Goal: Task Accomplishment & Management: Manage account settings

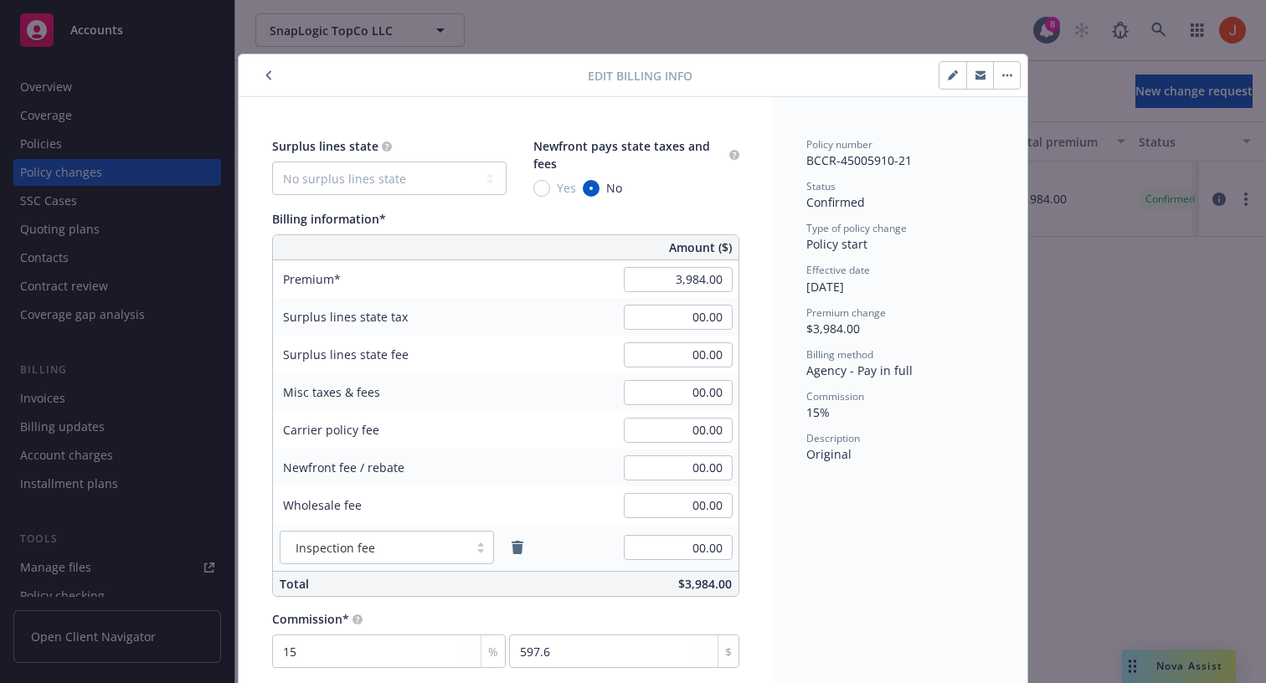
click at [950, 78] on icon "button" at bounding box center [952, 76] width 8 height 8
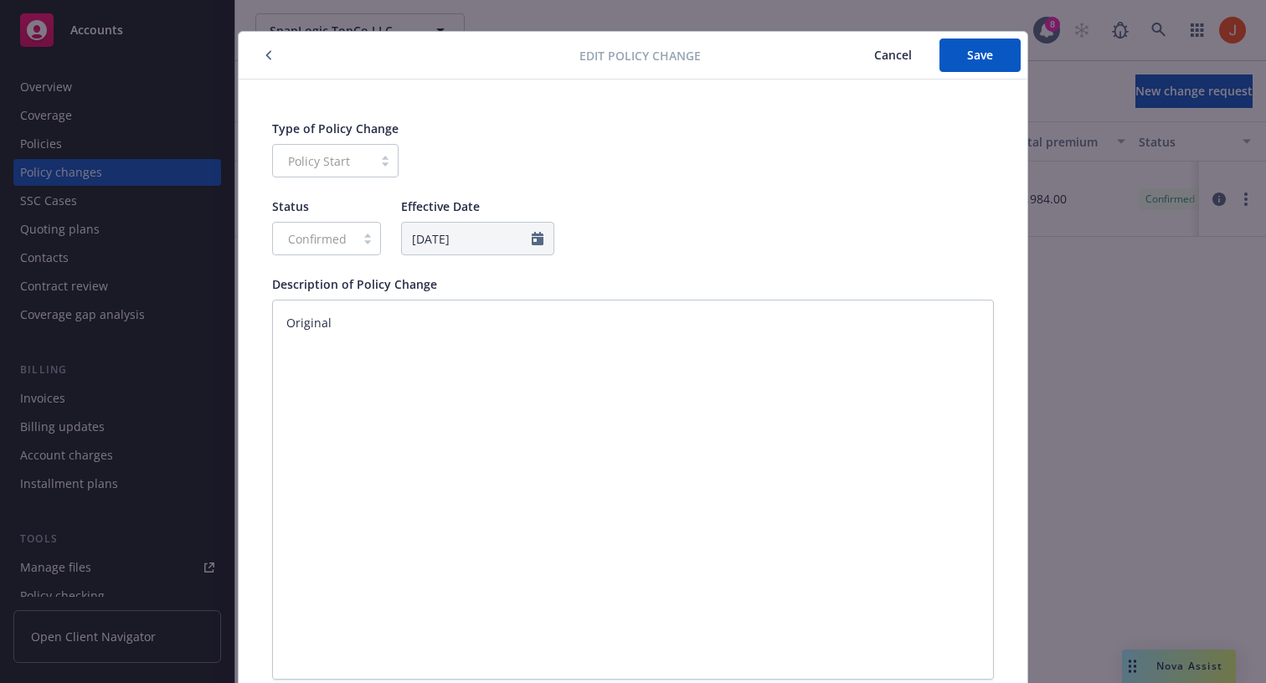
scroll to position [32, 0]
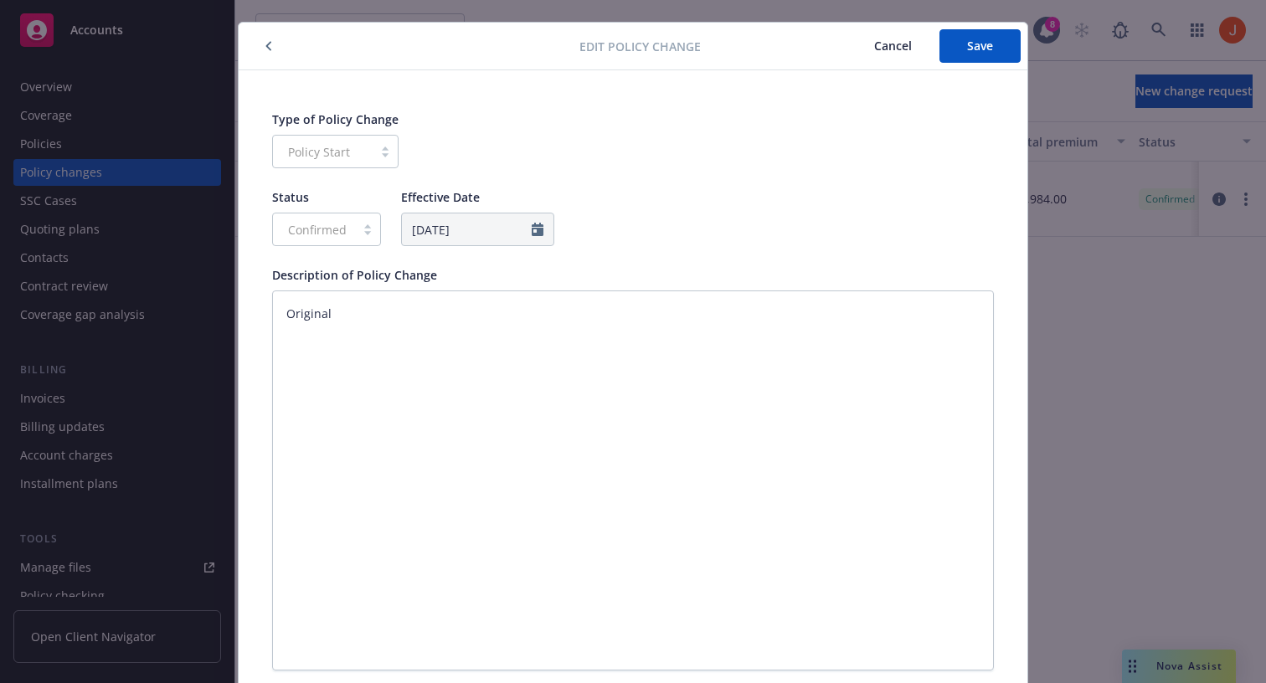
click at [899, 45] on span "Cancel" at bounding box center [893, 46] width 38 height 16
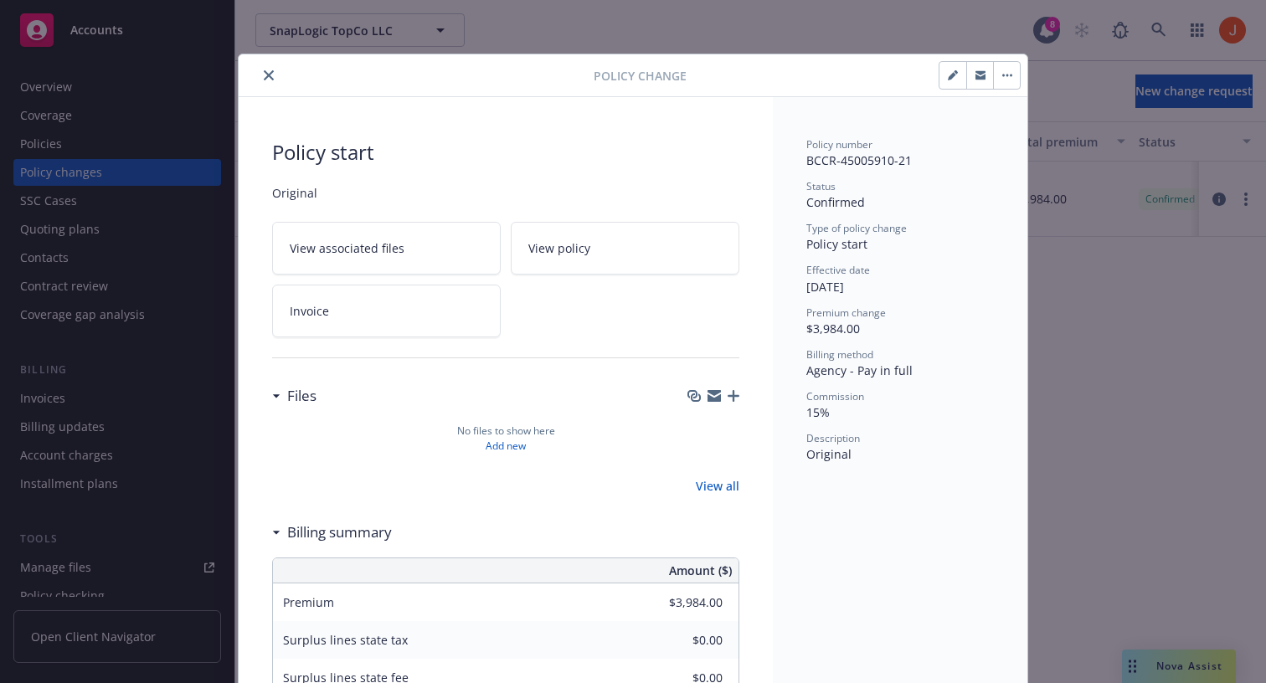
click at [1005, 73] on button "button" at bounding box center [1006, 75] width 27 height 27
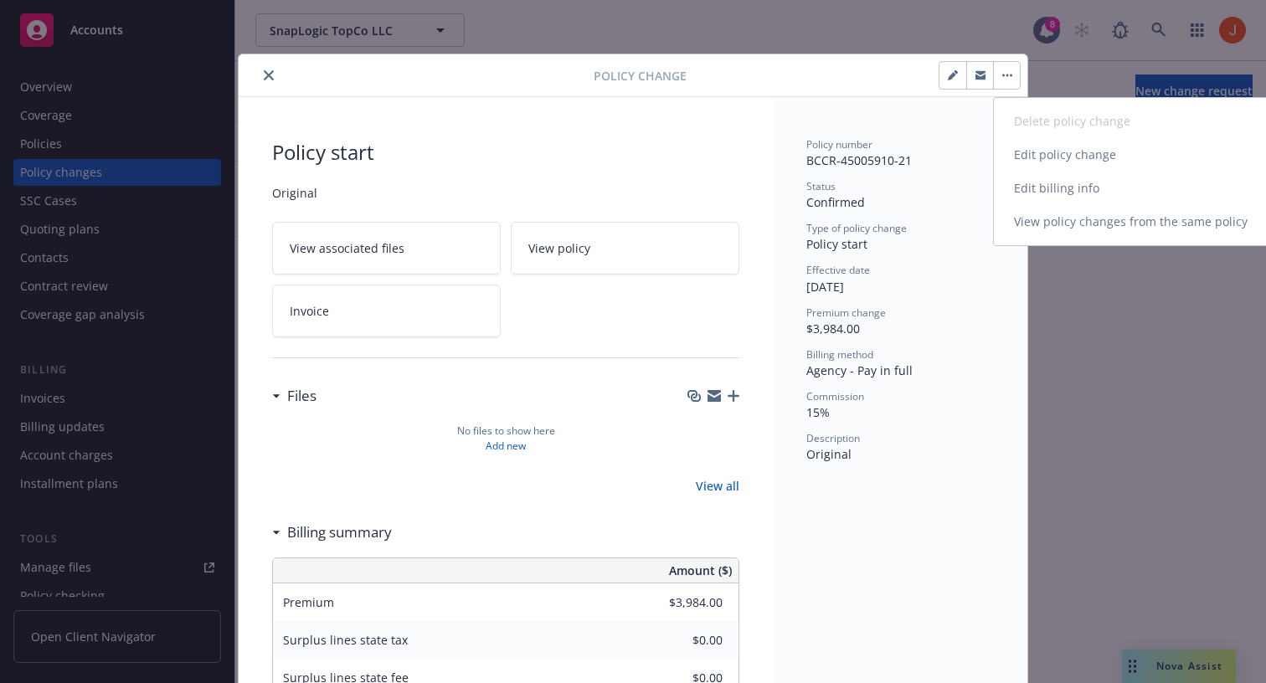
click at [1038, 185] on link "Edit billing info" at bounding box center [1137, 189] width 287 height 34
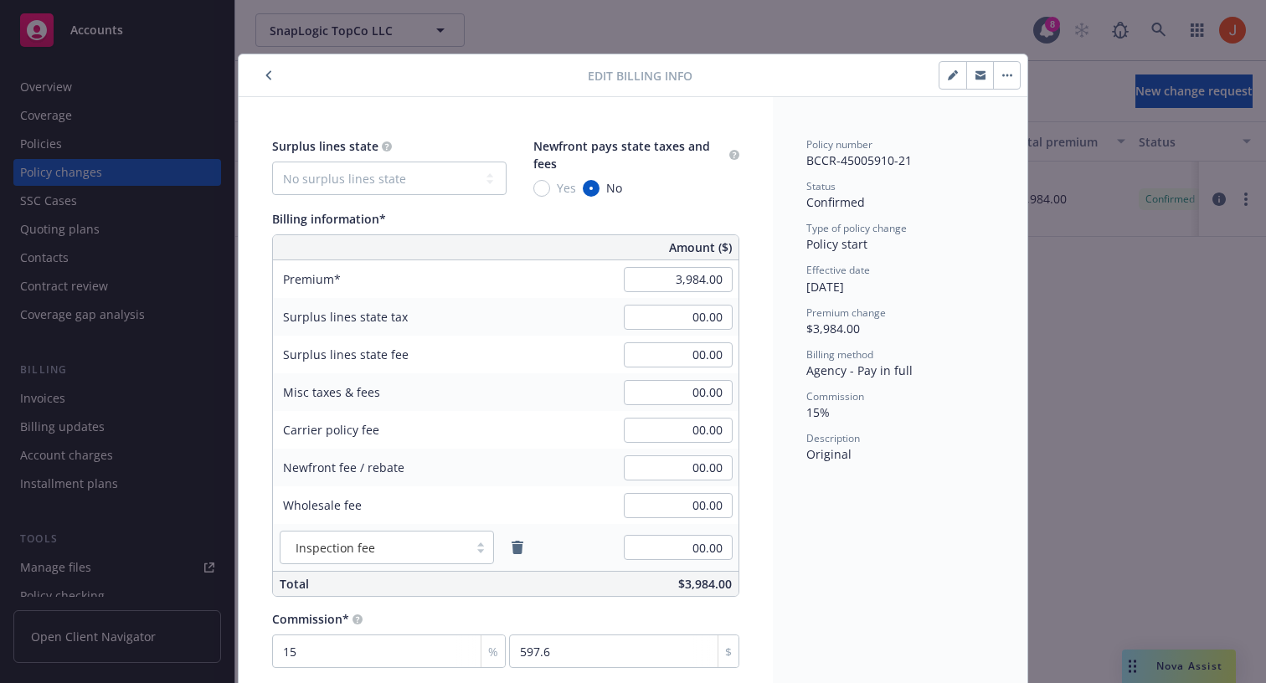
scroll to position [80, 0]
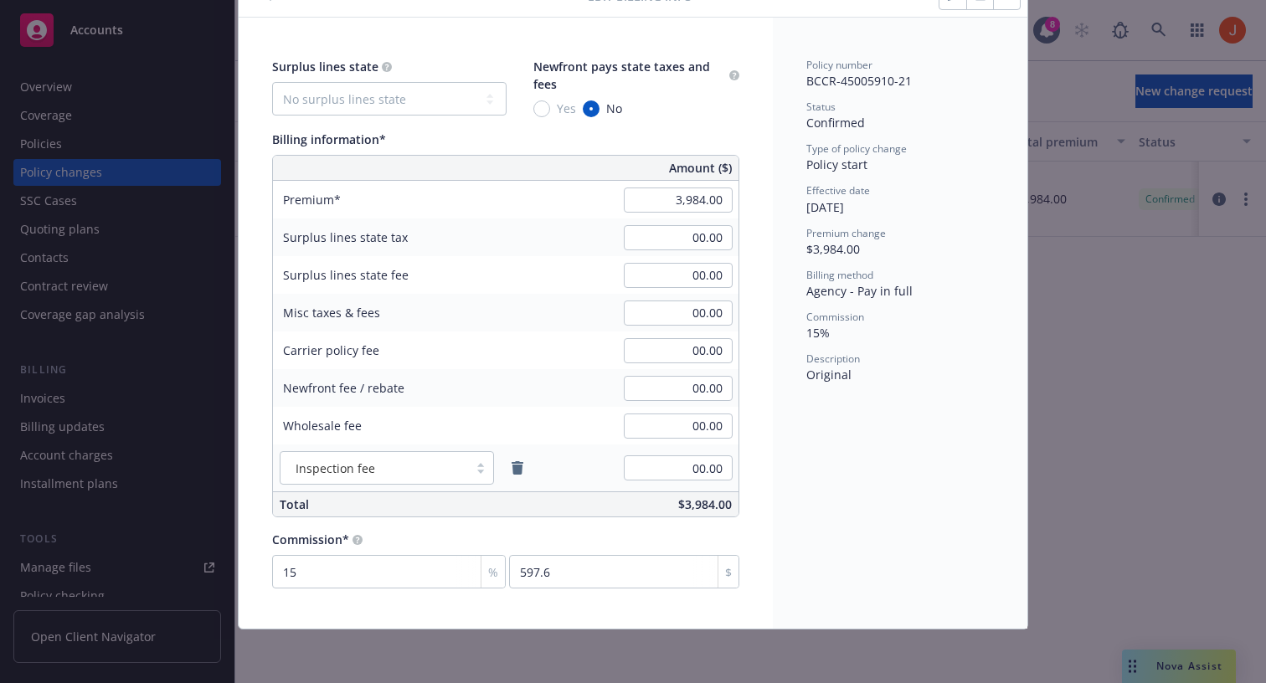
click at [813, 490] on div "Policy number BCCR-45005910-21 Status Confirmed Type of policy change Policy st…" at bounding box center [900, 323] width 255 height 611
click at [692, 466] on input "00.00" at bounding box center [678, 468] width 109 height 25
click at [704, 404] on div "00.00" at bounding box center [678, 388] width 121 height 37
click at [702, 426] on input "00.00" at bounding box center [678, 426] width 109 height 25
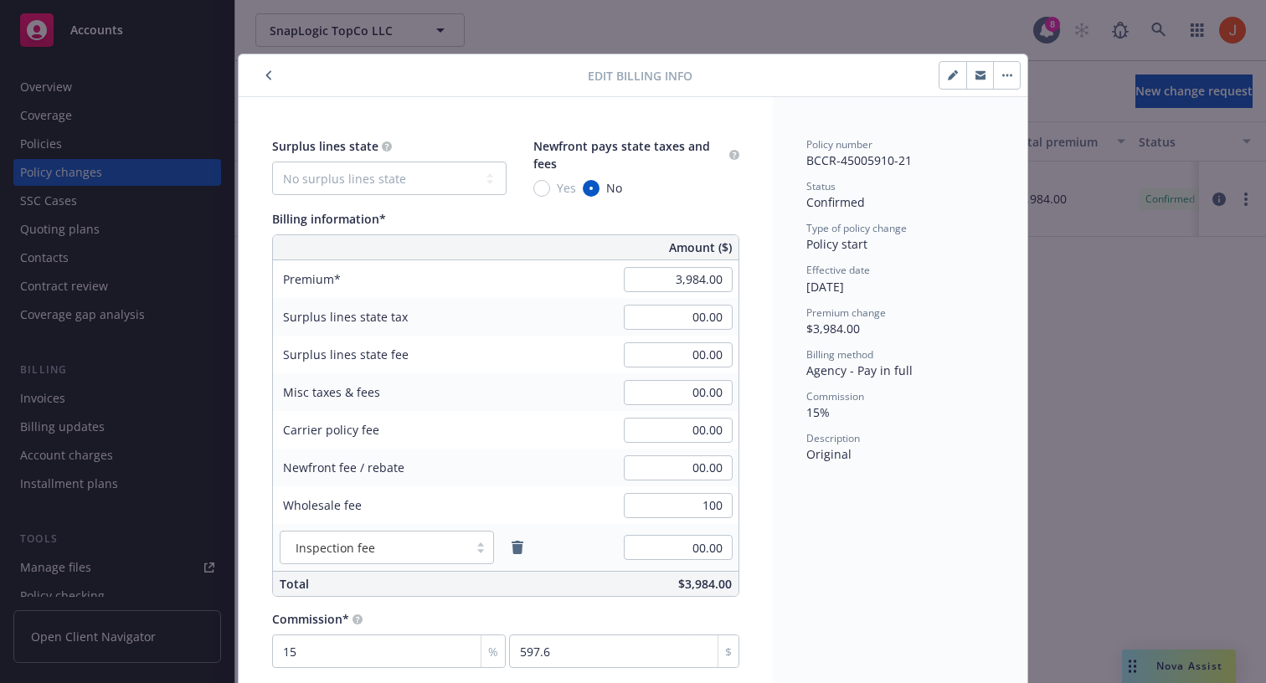
type input "100.00"
click at [754, 436] on div "Surplus lines state No surplus lines state [US_STATE] [US_STATE] [US_STATE] [US…" at bounding box center [506, 402] width 534 height 611
click at [1013, 75] on button "button" at bounding box center [1006, 75] width 27 height 27
click at [962, 140] on div "Policy number" at bounding box center [901, 144] width 188 height 14
click at [1014, 70] on button "button" at bounding box center [1006, 75] width 27 height 27
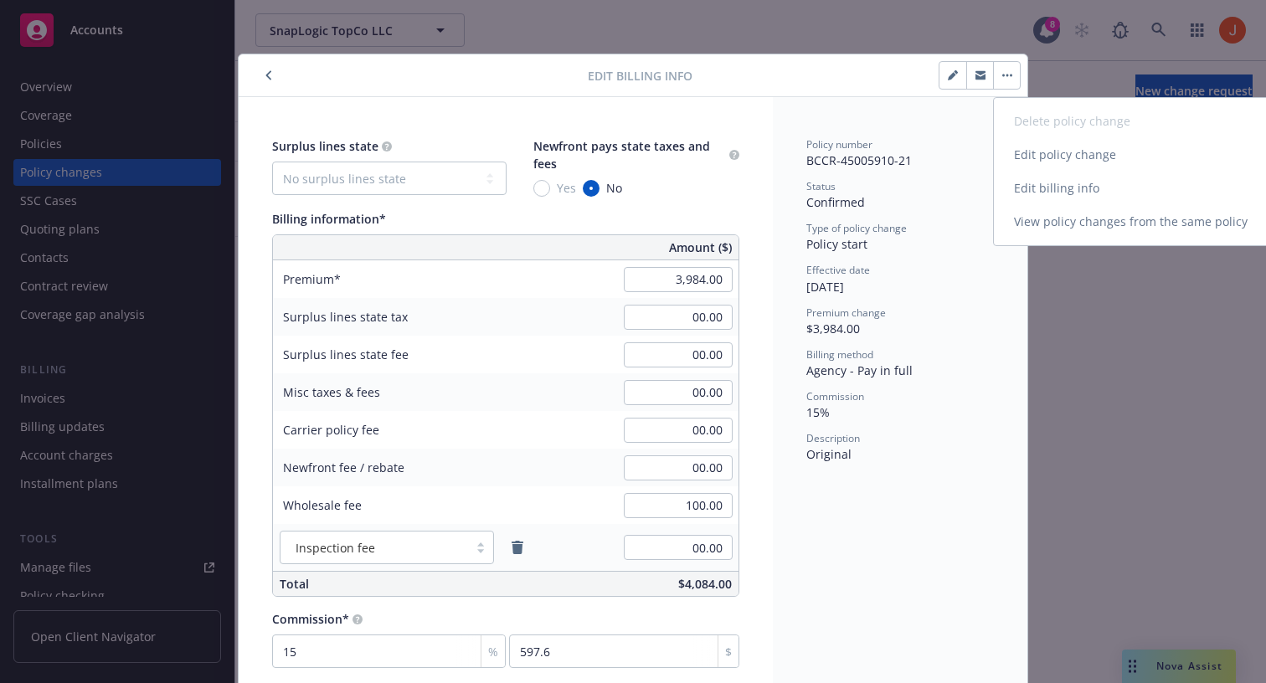
click at [1015, 192] on link "Edit billing info" at bounding box center [1137, 189] width 287 height 34
